Goal: Navigation & Orientation: Find specific page/section

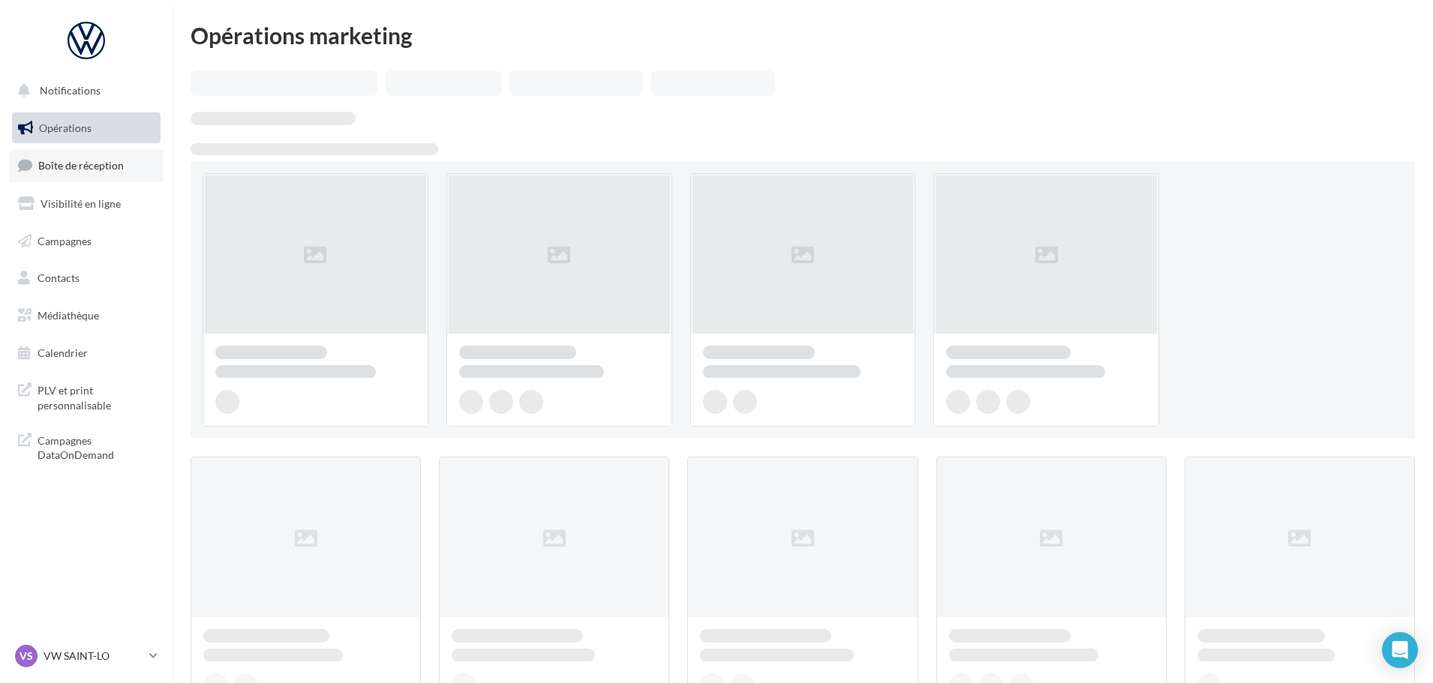
click at [68, 167] on span "Boîte de réception" at bounding box center [81, 165] width 86 height 13
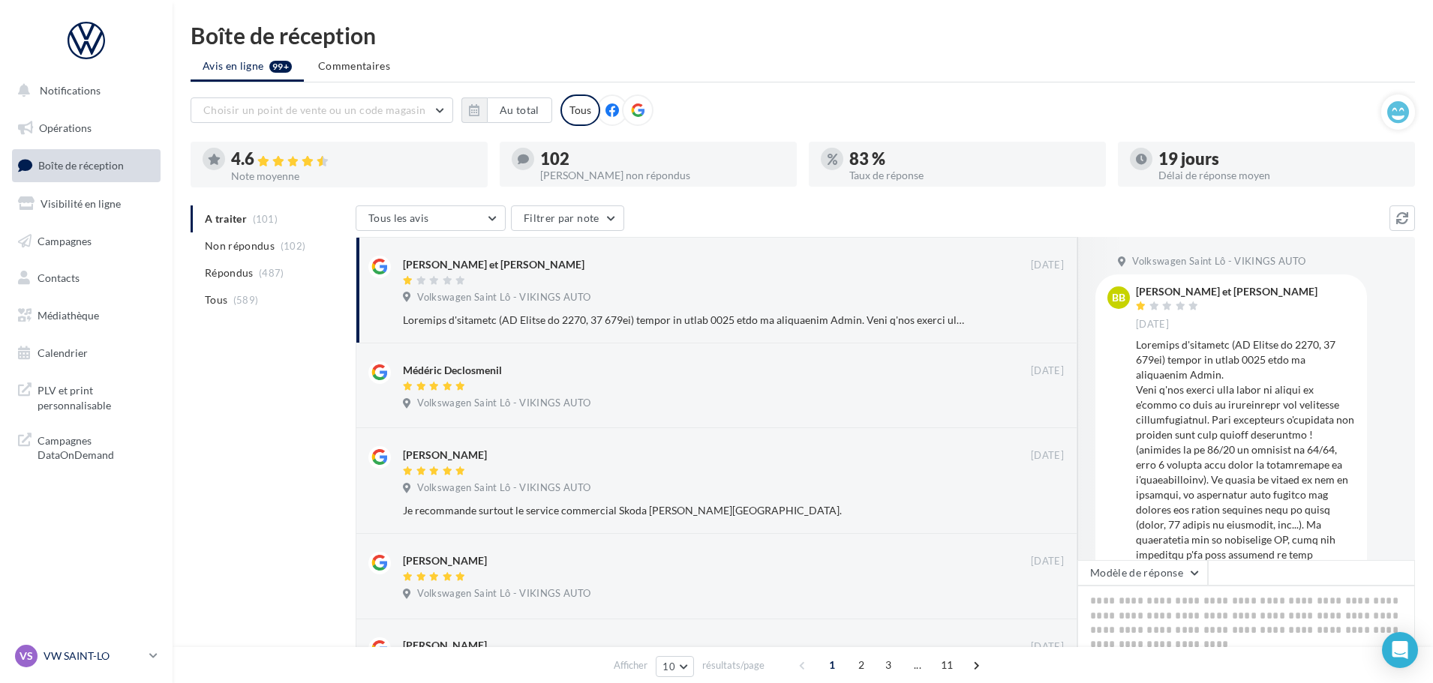
click at [80, 654] on p "VW SAINT-LO" at bounding box center [94, 656] width 100 height 15
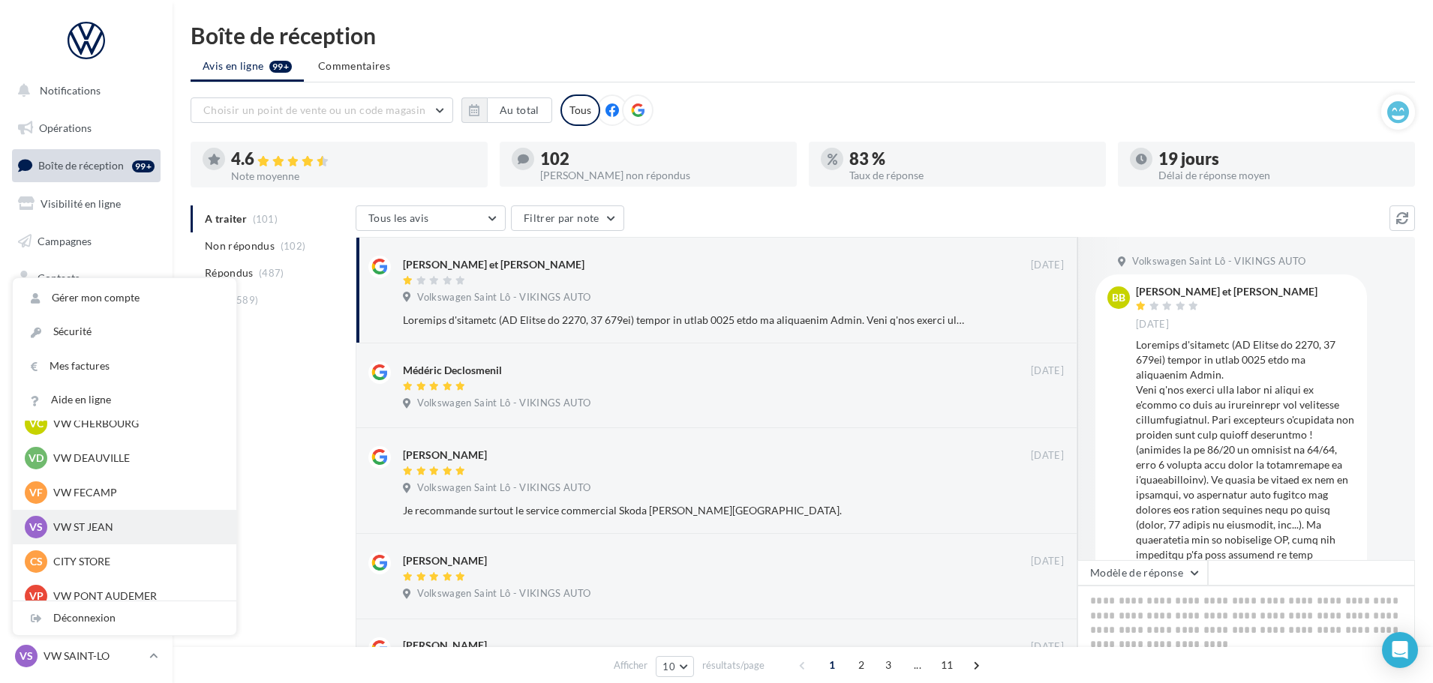
scroll to position [150, 0]
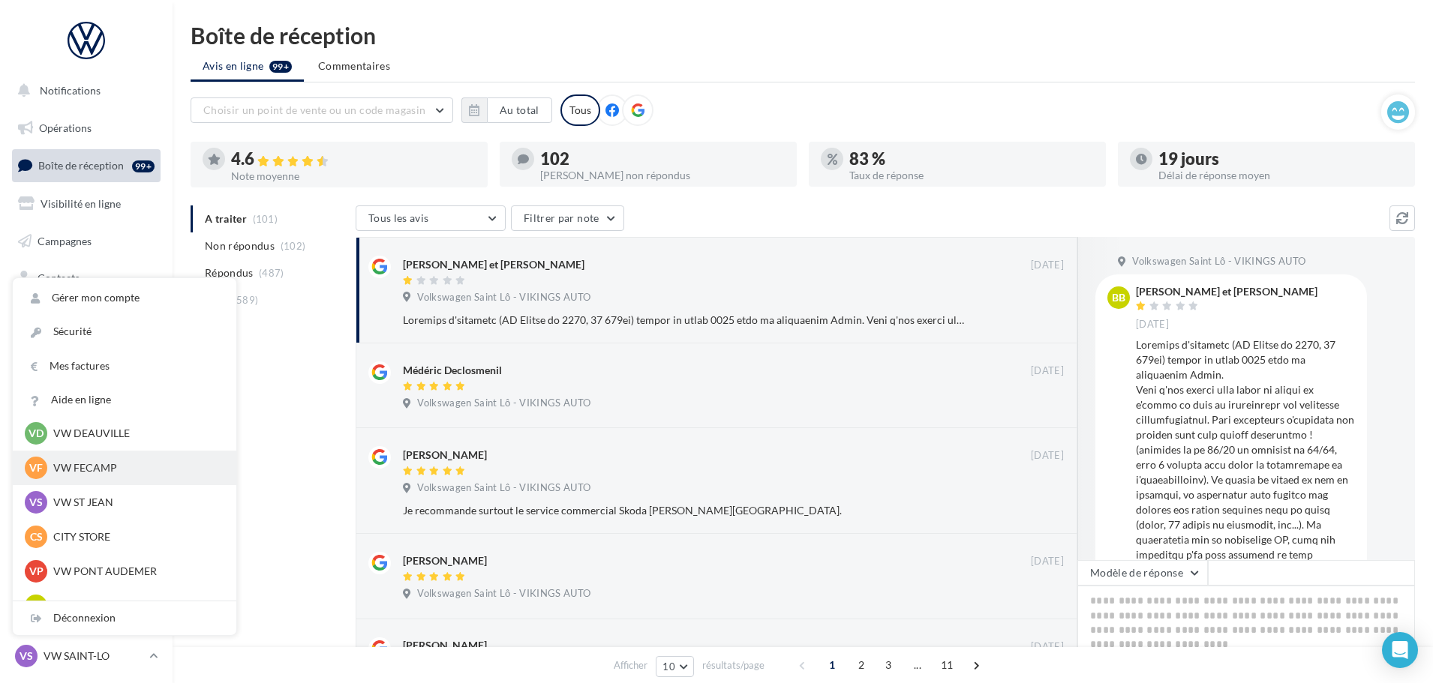
click at [95, 470] on p "VW FECAMP" at bounding box center [135, 468] width 165 height 15
